Goal: Task Accomplishment & Management: Use online tool/utility

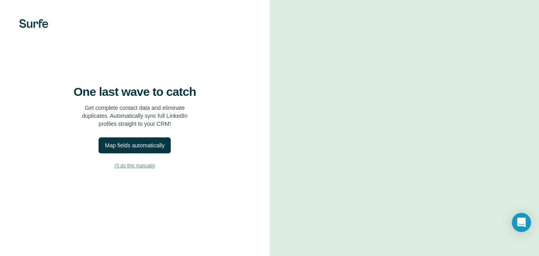
click at [136, 169] on span "I’ll do this manually" at bounding box center [135, 165] width 40 height 7
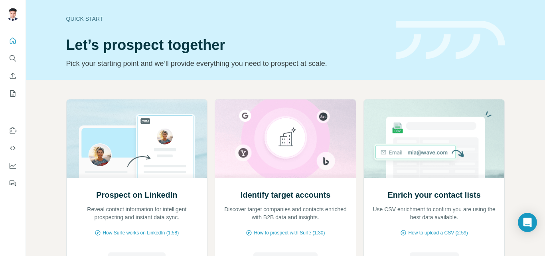
scroll to position [80, 0]
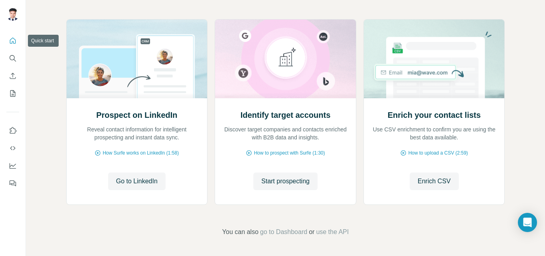
click at [9, 39] on icon "Quick start" at bounding box center [13, 41] width 8 height 8
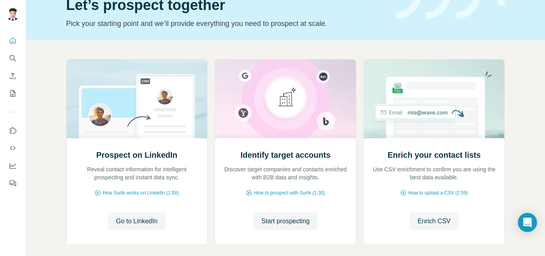
scroll to position [65, 0]
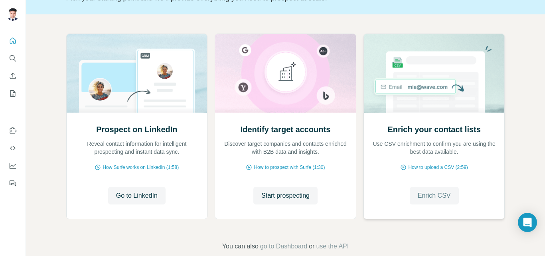
click at [428, 197] on span "Enrich CSV" at bounding box center [434, 196] width 33 height 10
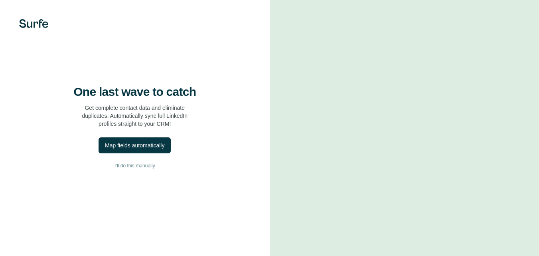
click at [142, 169] on span "I’ll do this manually" at bounding box center [135, 165] width 40 height 7
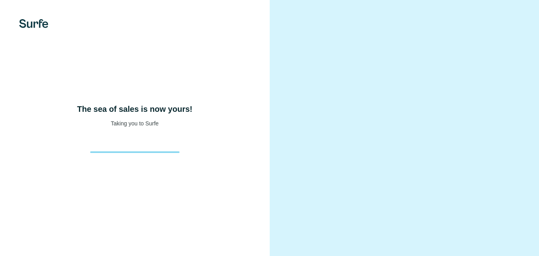
click at [142, 182] on div "The sea of sales is now yours! Taking you to Surfe" at bounding box center [135, 128] width 270 height 256
